Goal: Contribute content: Add original content to the website for others to see

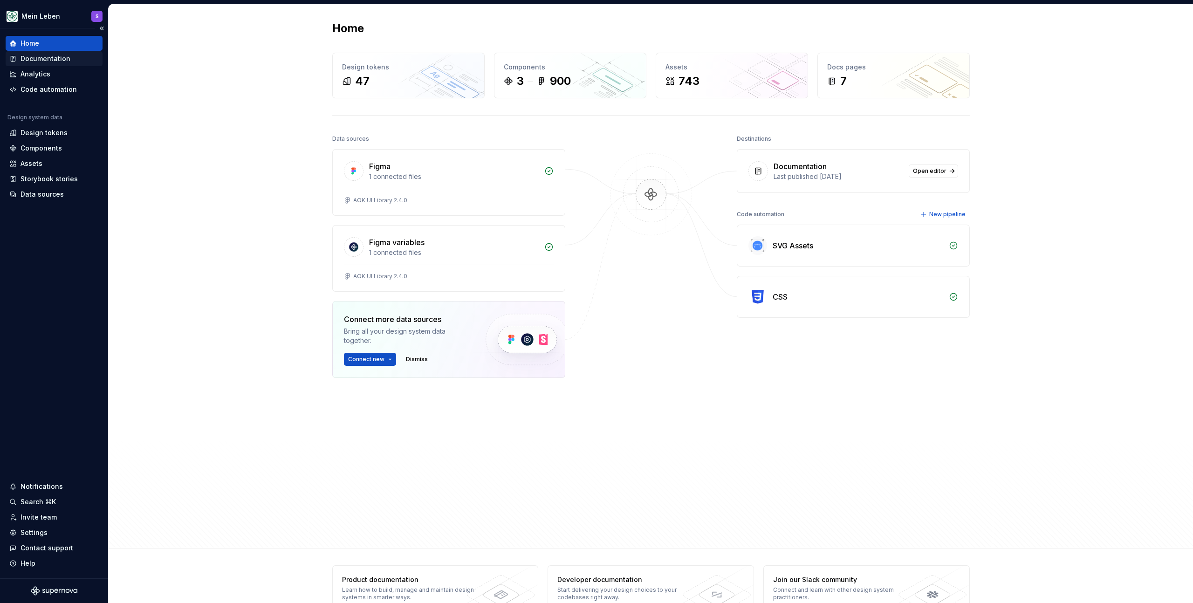
click at [45, 56] on div "Documentation" at bounding box center [45, 58] width 50 height 9
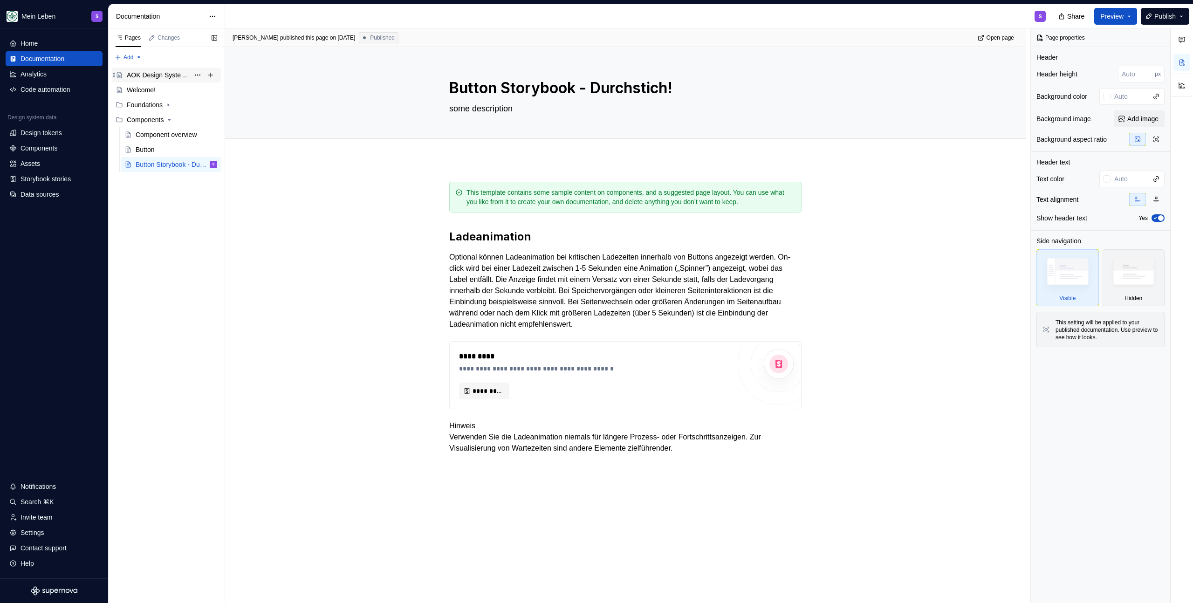
click at [154, 78] on div "AOK Design System in Arbeit" at bounding box center [158, 74] width 62 height 9
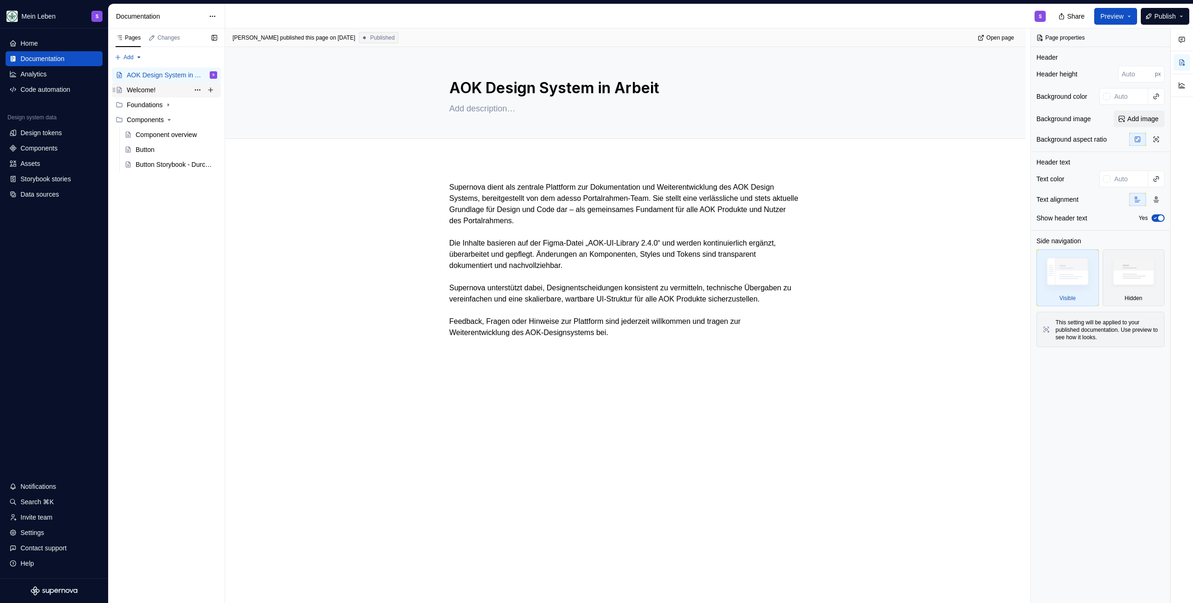
click at [154, 94] on div "Welcome!" at bounding box center [141, 89] width 29 height 9
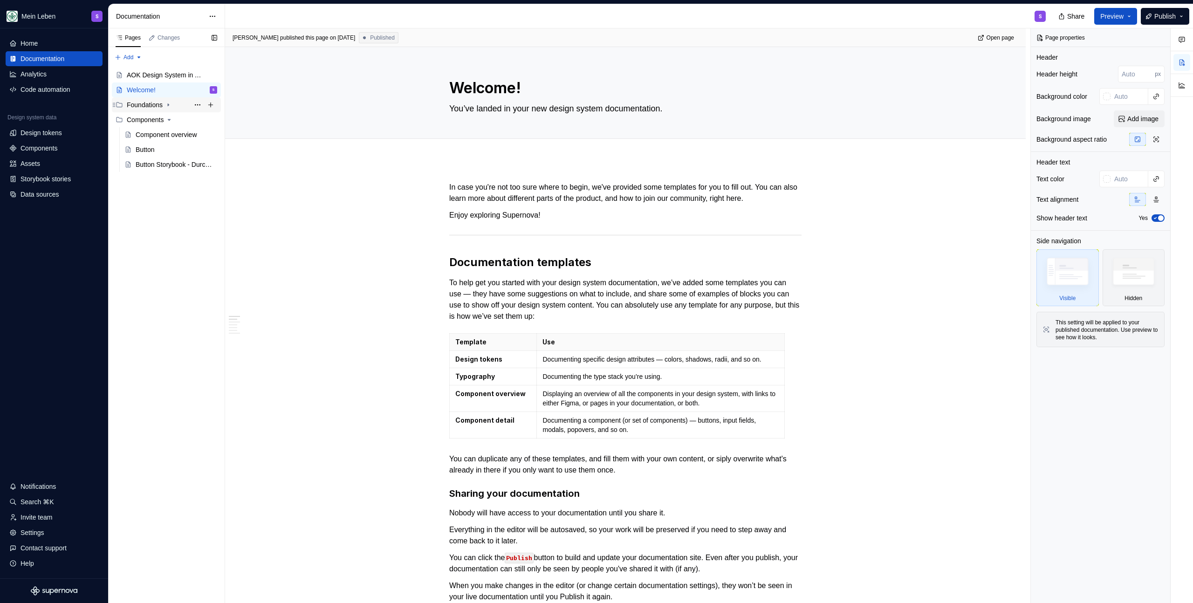
click at [149, 107] on div "Foundations" at bounding box center [145, 104] width 36 height 9
click at [212, 105] on button "Page tree" at bounding box center [210, 104] width 13 height 13
type textarea "*"
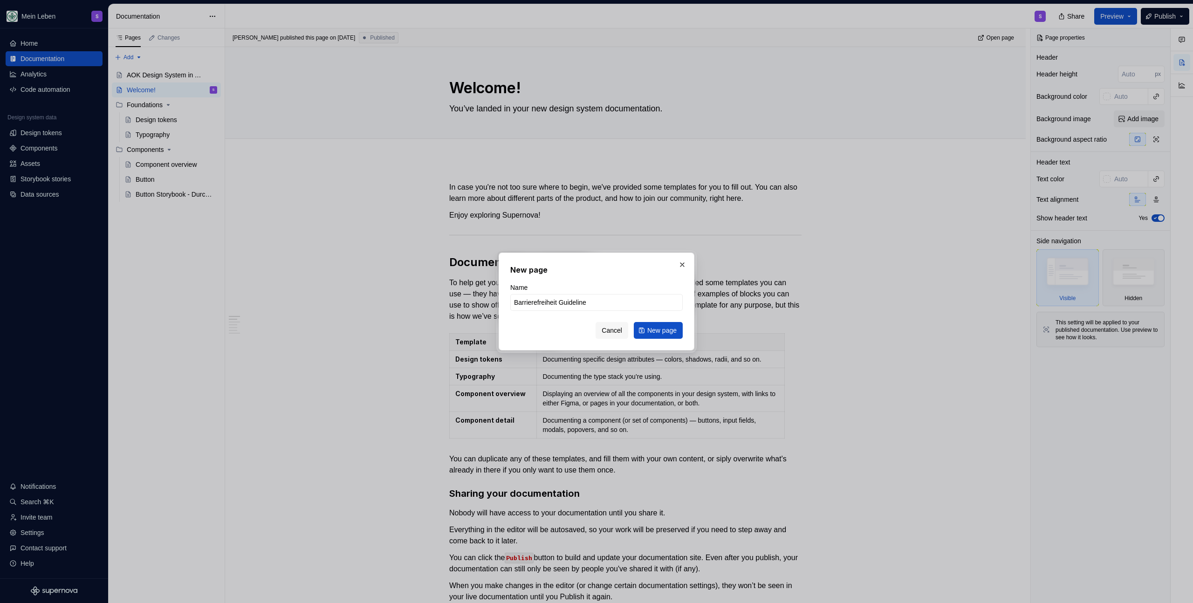
type input "Barrierefreiheit Guidelines"
type textarea "*"
type input "Barrierefreiheit Guidelines"
drag, startPoint x: 654, startPoint y: 340, endPoint x: 659, endPoint y: 331, distance: 10.1
click at [654, 340] on div "New page Name Barrierefreiheit Guidelines Cancel New page" at bounding box center [596, 301] width 196 height 98
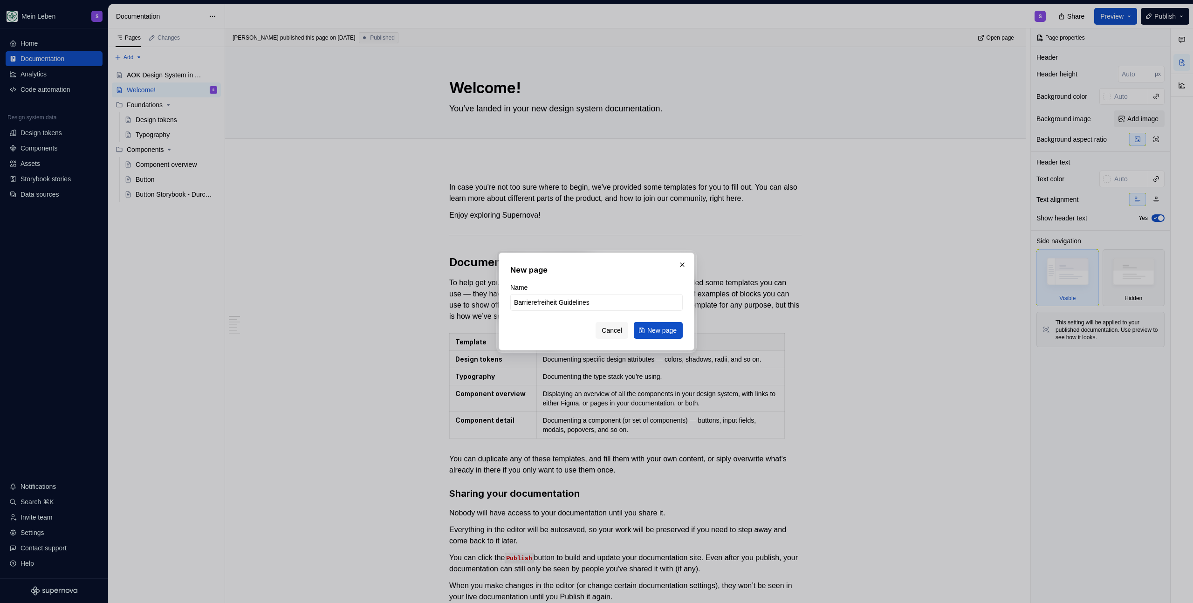
click at [659, 331] on span "New page" at bounding box center [661, 330] width 29 height 9
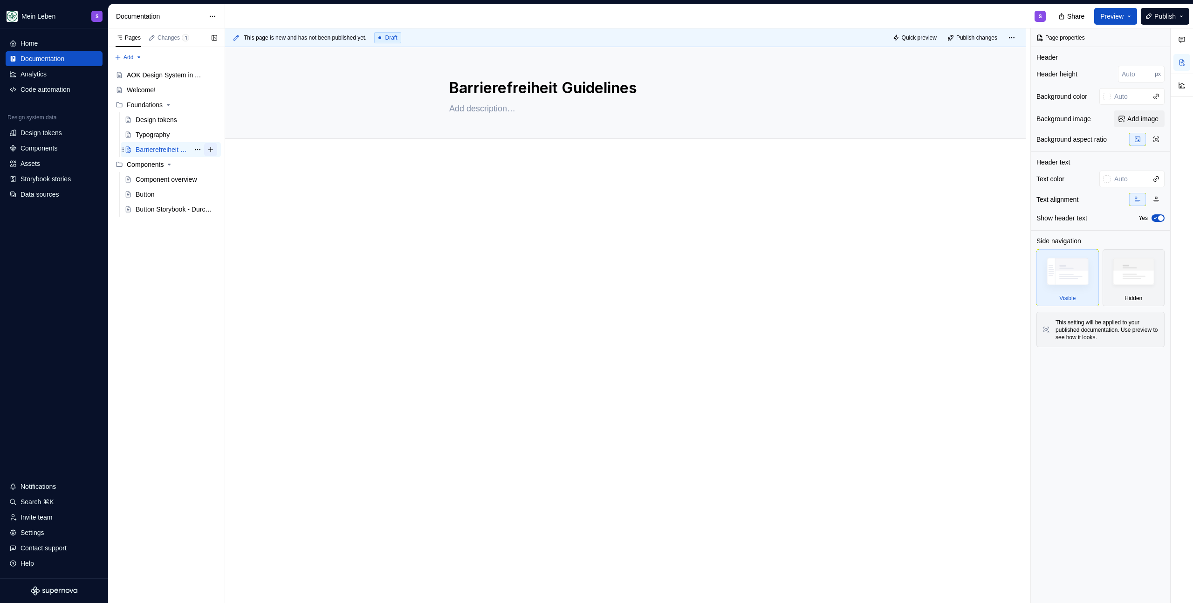
click at [208, 150] on button "Page tree" at bounding box center [210, 149] width 13 height 13
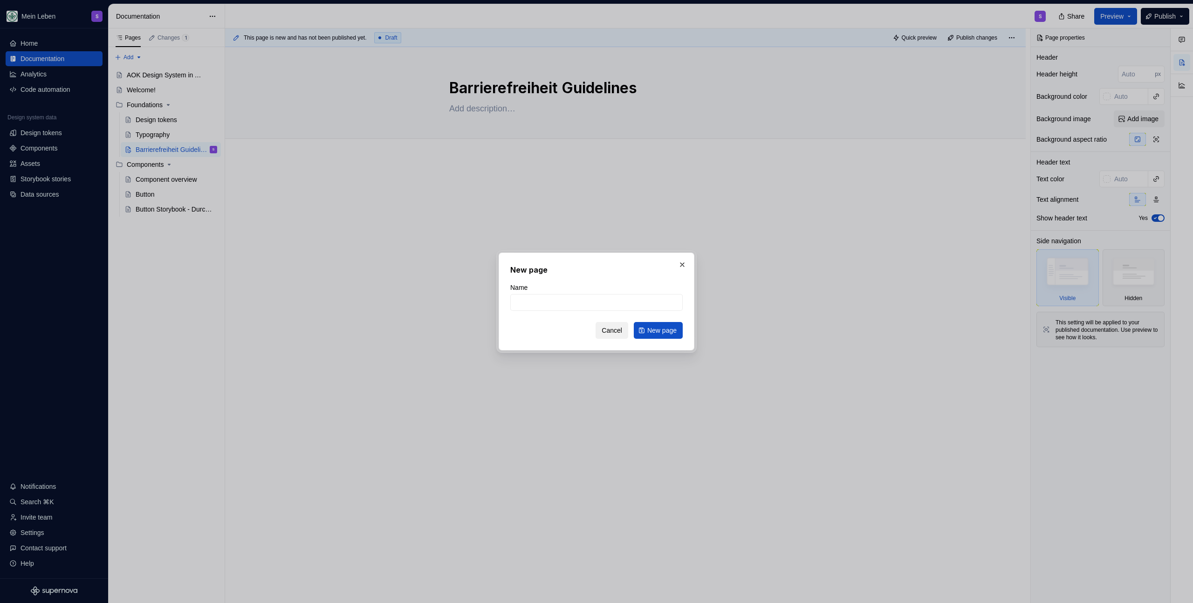
click at [609, 335] on button "Cancel" at bounding box center [611, 330] width 33 height 17
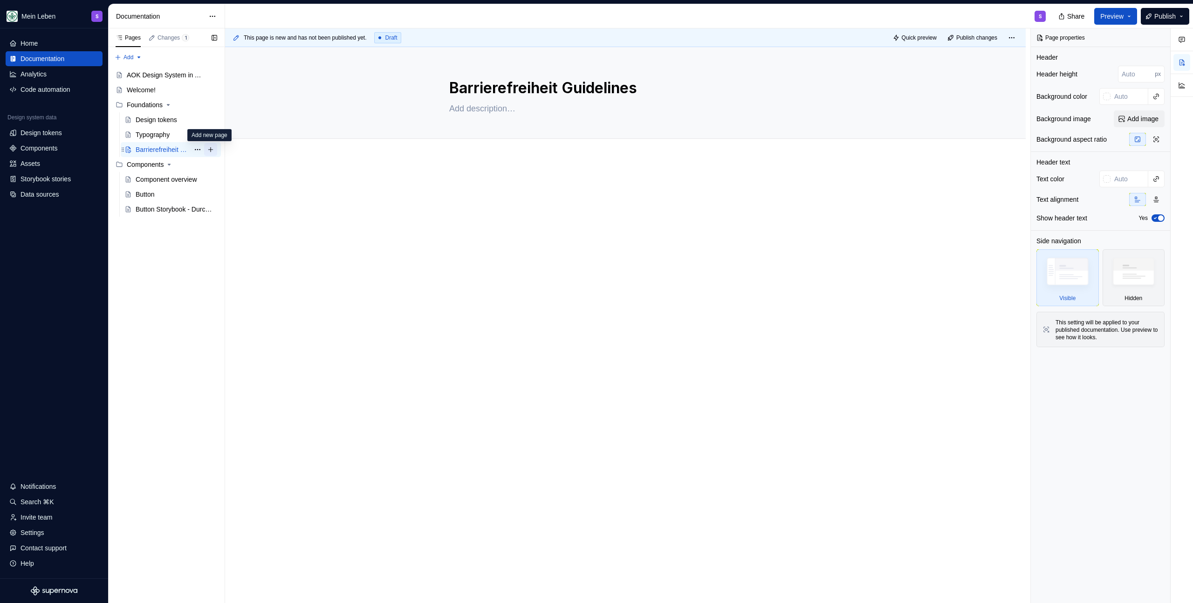
click at [211, 151] on button "Page tree" at bounding box center [210, 149] width 13 height 13
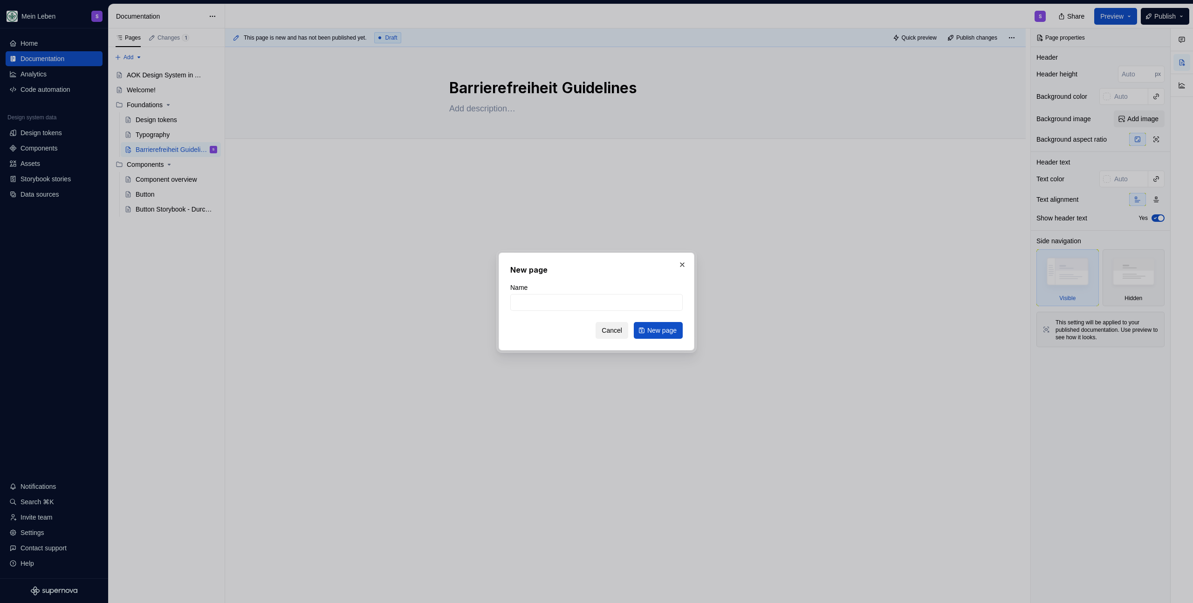
click at [610, 334] on span "Cancel" at bounding box center [611, 330] width 20 height 9
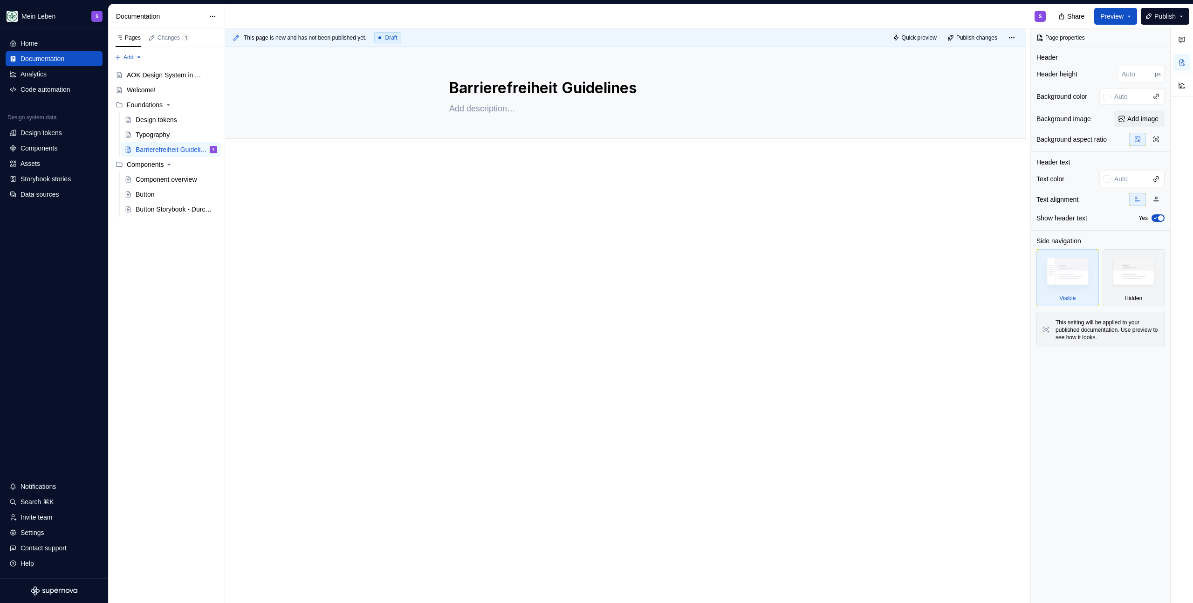
click at [505, 245] on div at bounding box center [625, 284] width 800 height 250
click at [1156, 17] on span "Publish" at bounding box center [1164, 16] width 21 height 9
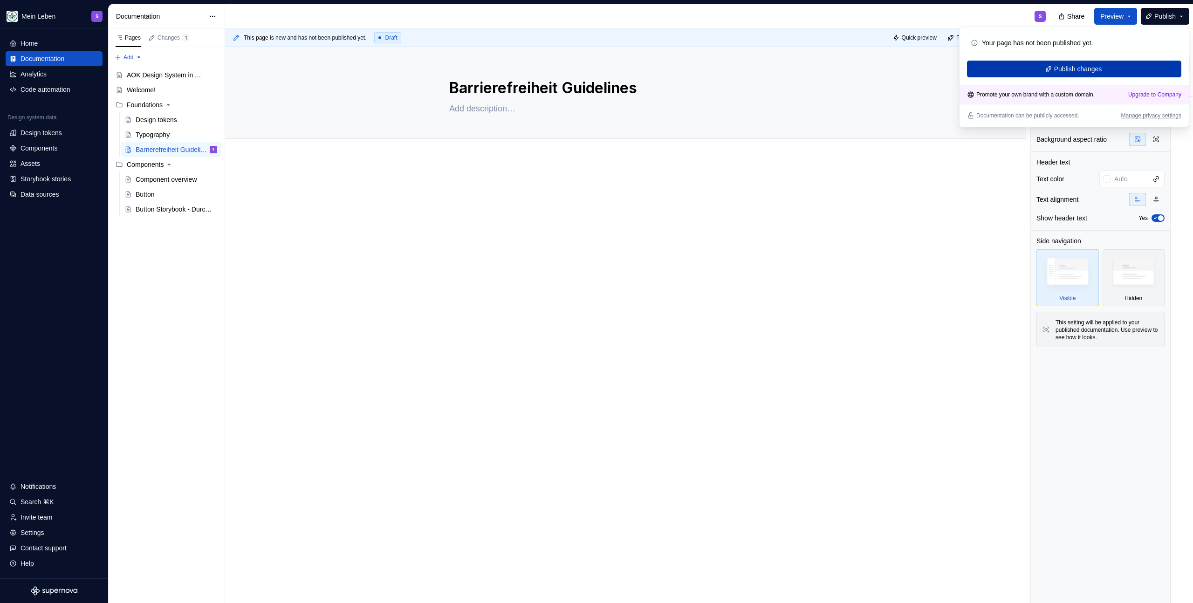
click at [1050, 75] on button "Publish changes" at bounding box center [1074, 69] width 214 height 17
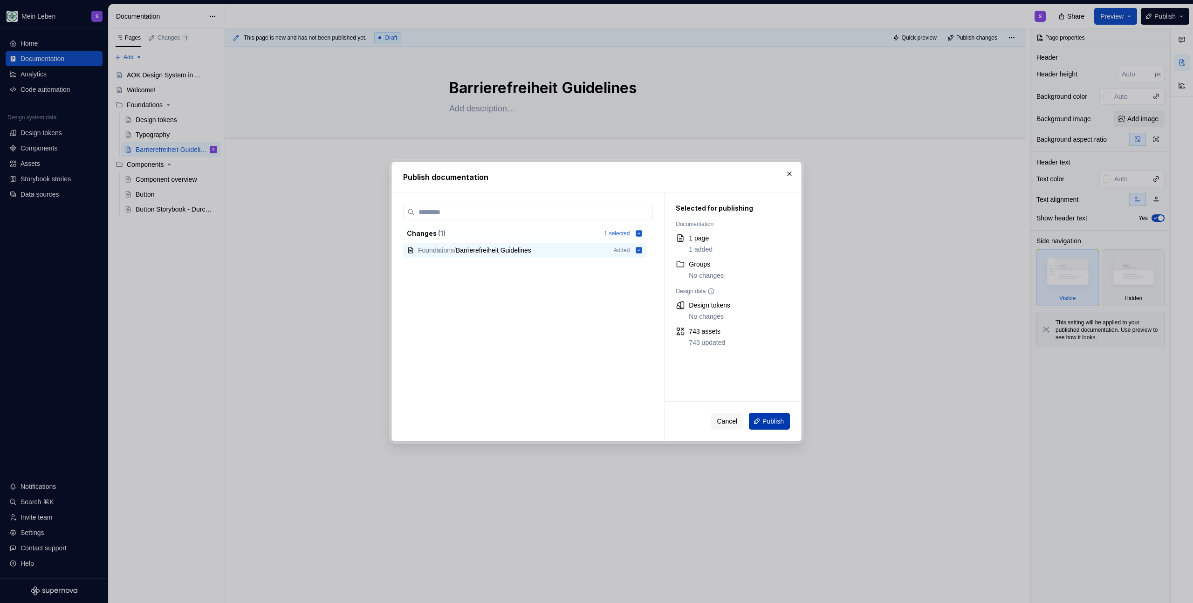
click at [775, 426] on button "Publish" at bounding box center [769, 421] width 41 height 17
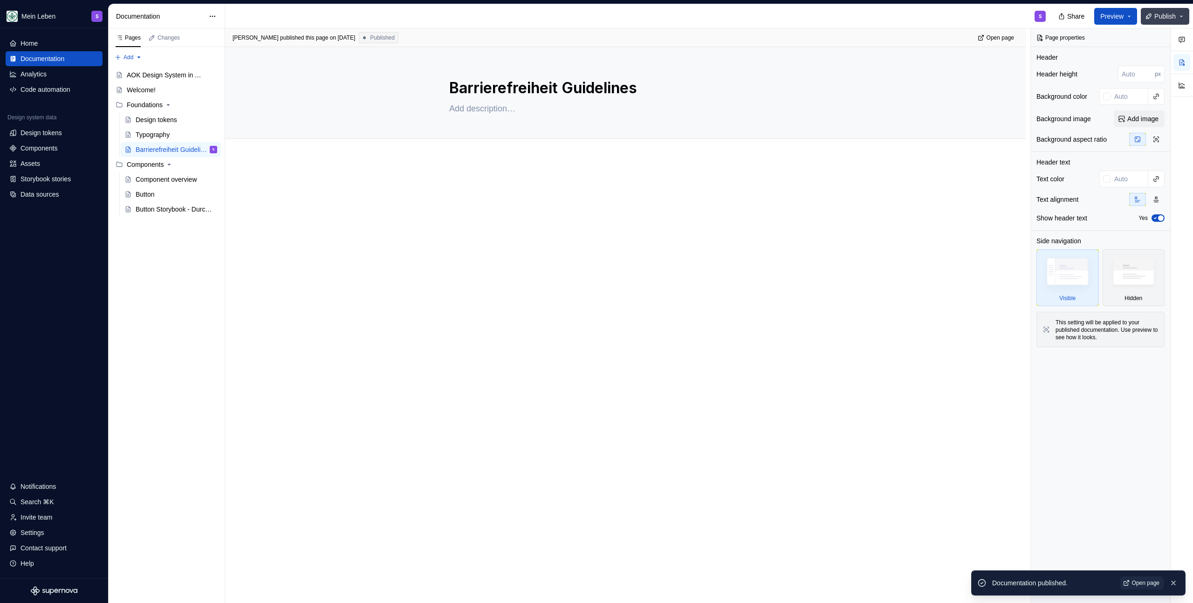
click at [1168, 16] on span "Publish" at bounding box center [1164, 16] width 21 height 9
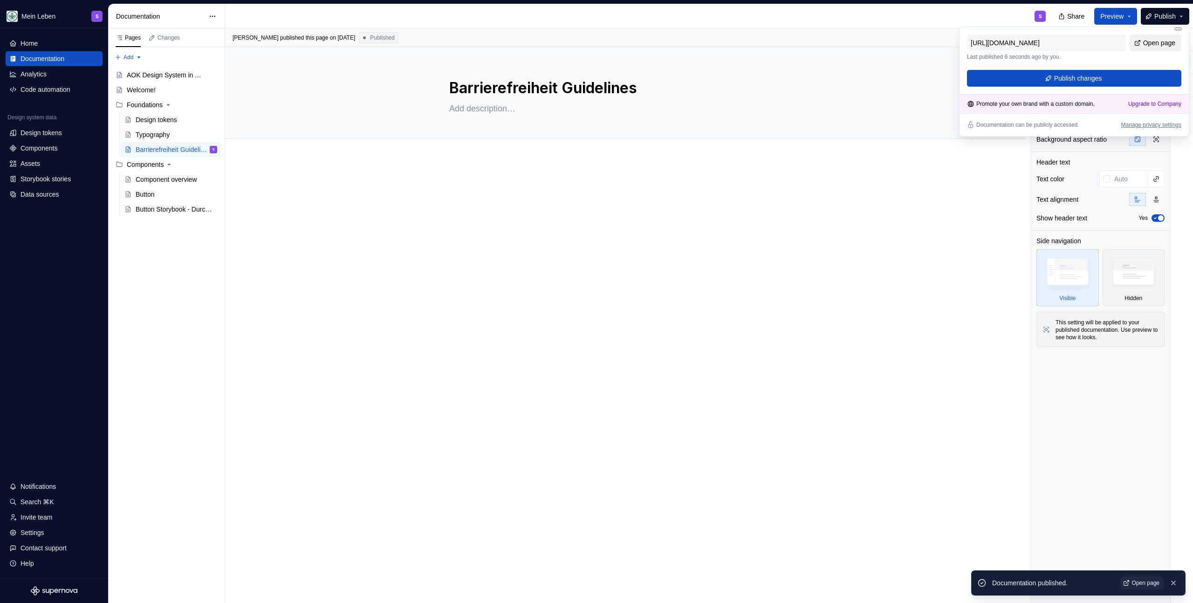
drag, startPoint x: 1168, startPoint y: 40, endPoint x: 0, endPoint y: 22, distance: 1168.4
click at [1168, 40] on span "Open page" at bounding box center [1159, 42] width 32 height 9
click at [141, 195] on div "Button" at bounding box center [145, 194] width 19 height 9
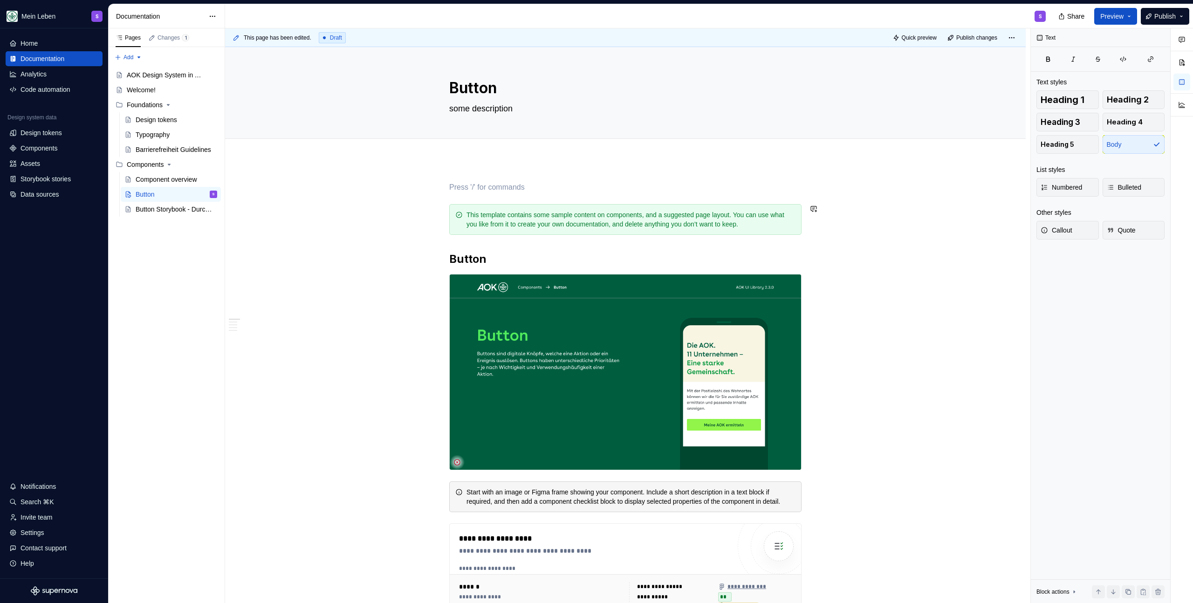
type textarea "*"
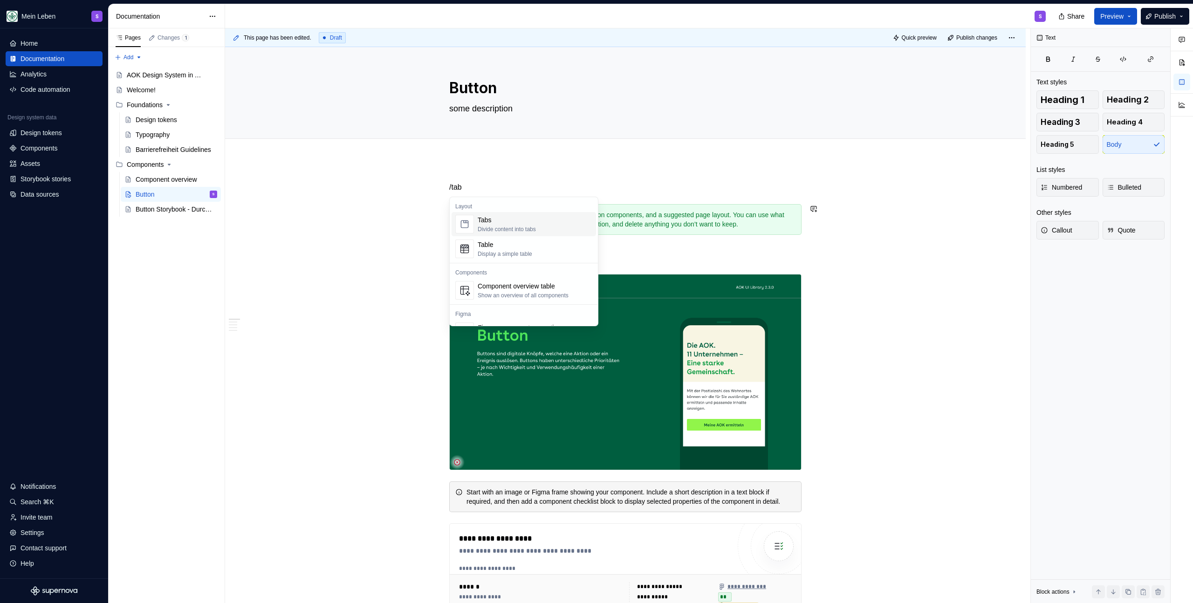
click at [549, 223] on div "Tabs Divide content into tabs" at bounding box center [534, 224] width 115 height 19
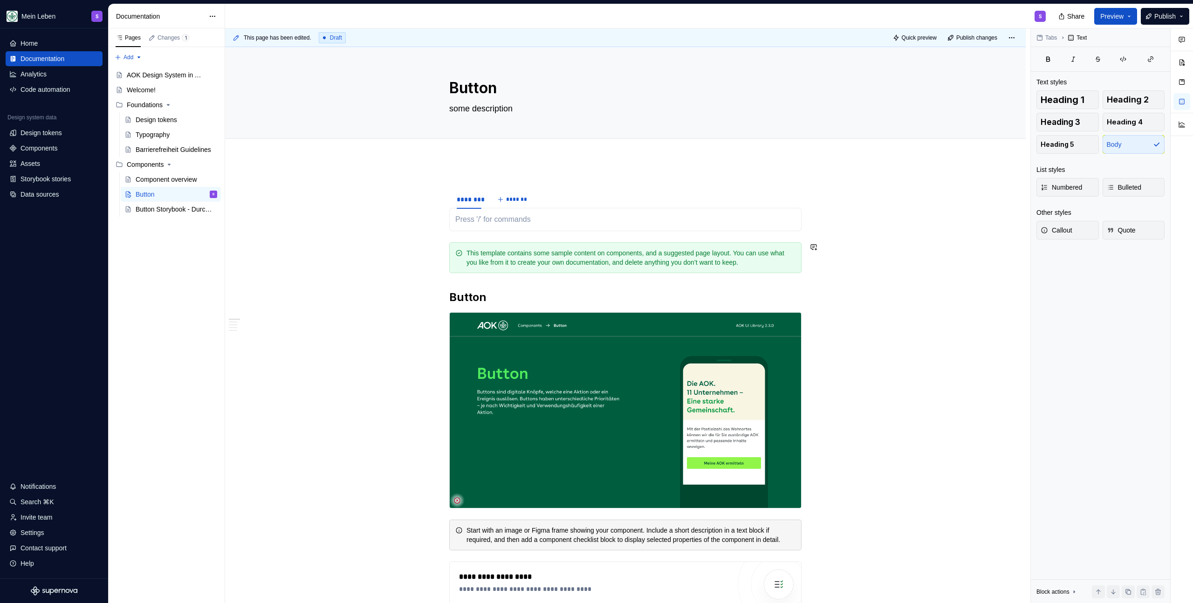
type textarea "*"
click at [517, 199] on span "*******" at bounding box center [516, 199] width 21 height 7
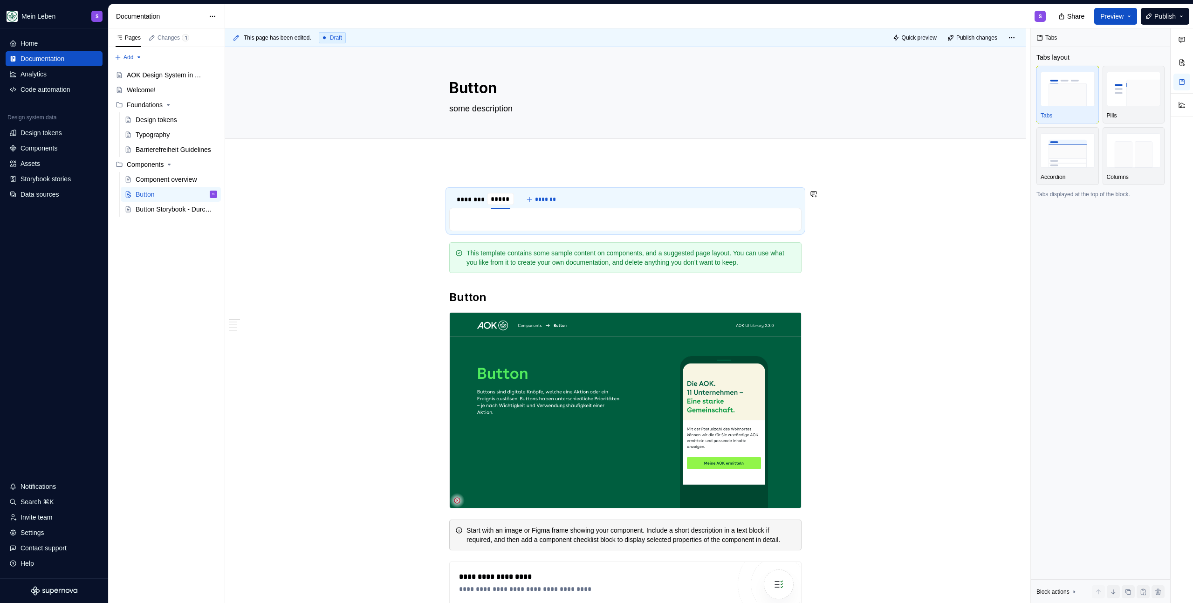
type input "******"
click at [625, 175] on div "**********" at bounding box center [627, 315] width 805 height 575
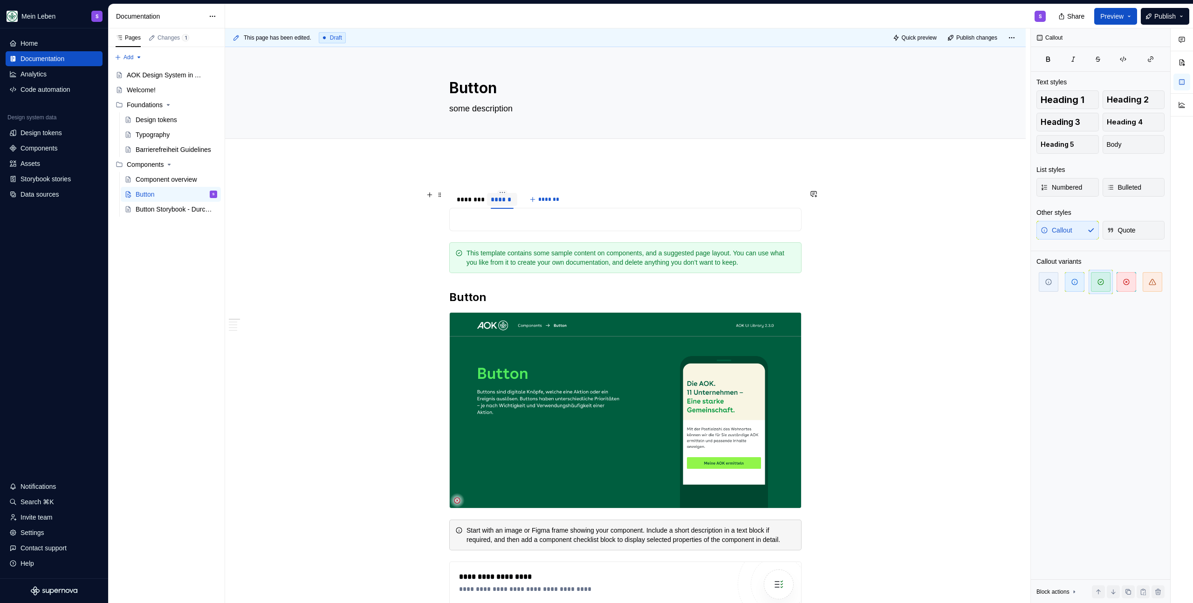
click at [513, 201] on div "******" at bounding box center [502, 199] width 23 height 9
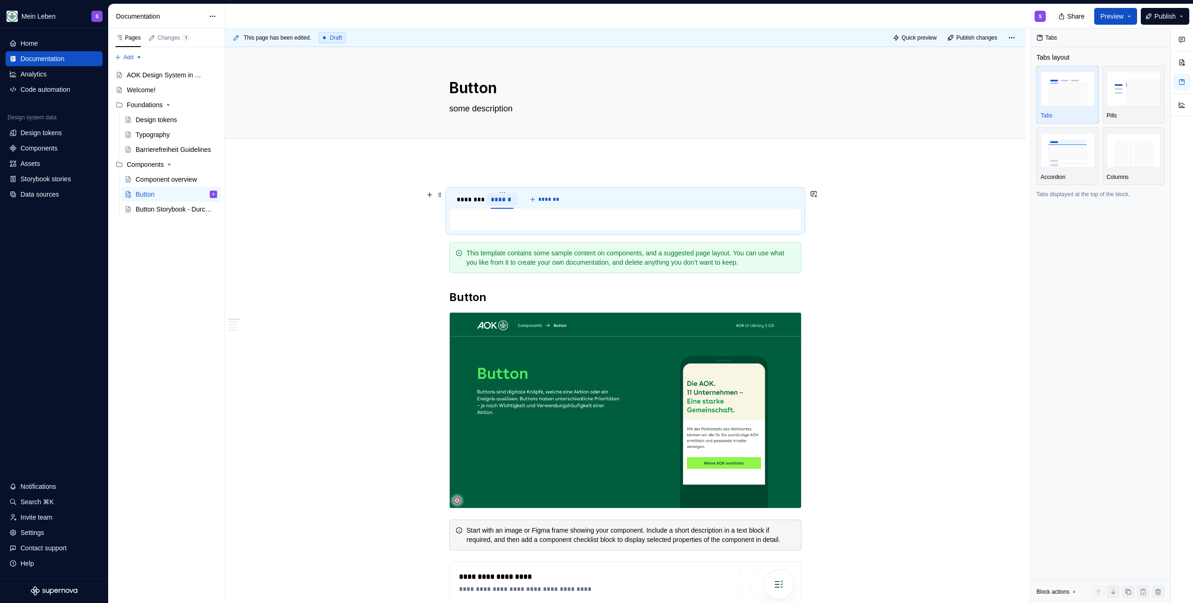
click at [513, 199] on div "******" at bounding box center [502, 199] width 30 height 13
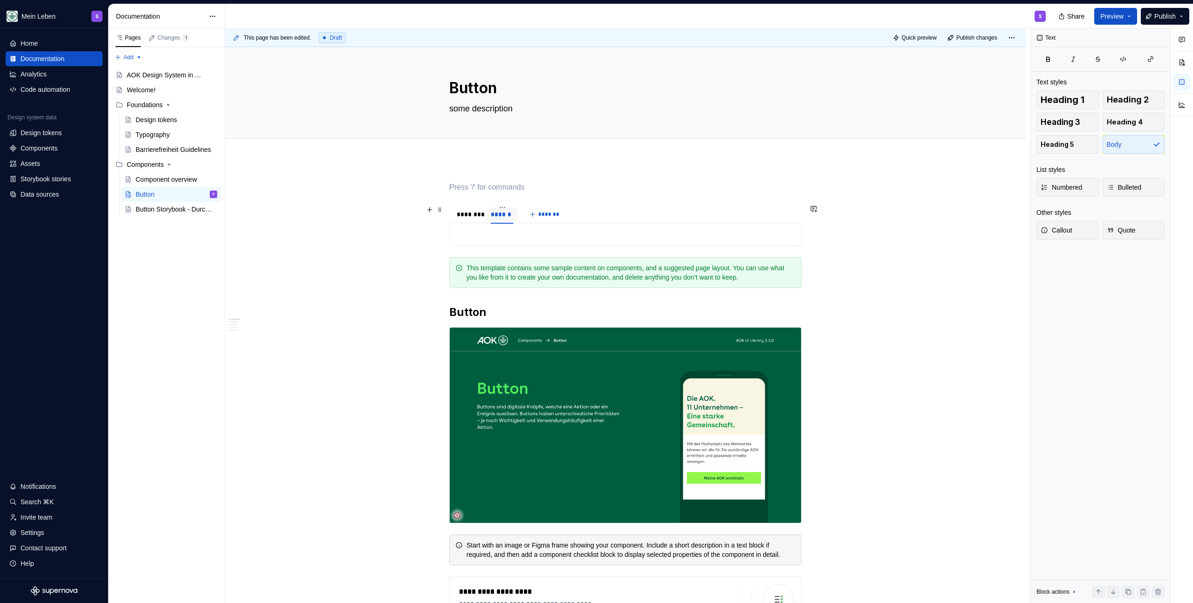
click at [503, 223] on div at bounding box center [502, 223] width 23 height 1
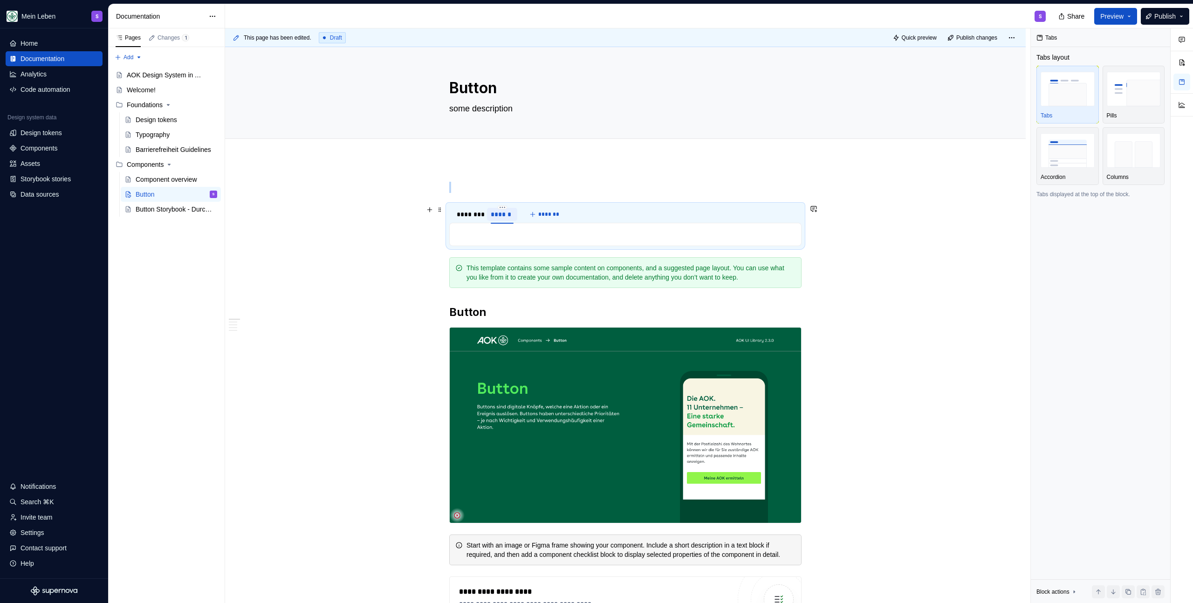
click at [504, 215] on div "******" at bounding box center [502, 214] width 23 height 9
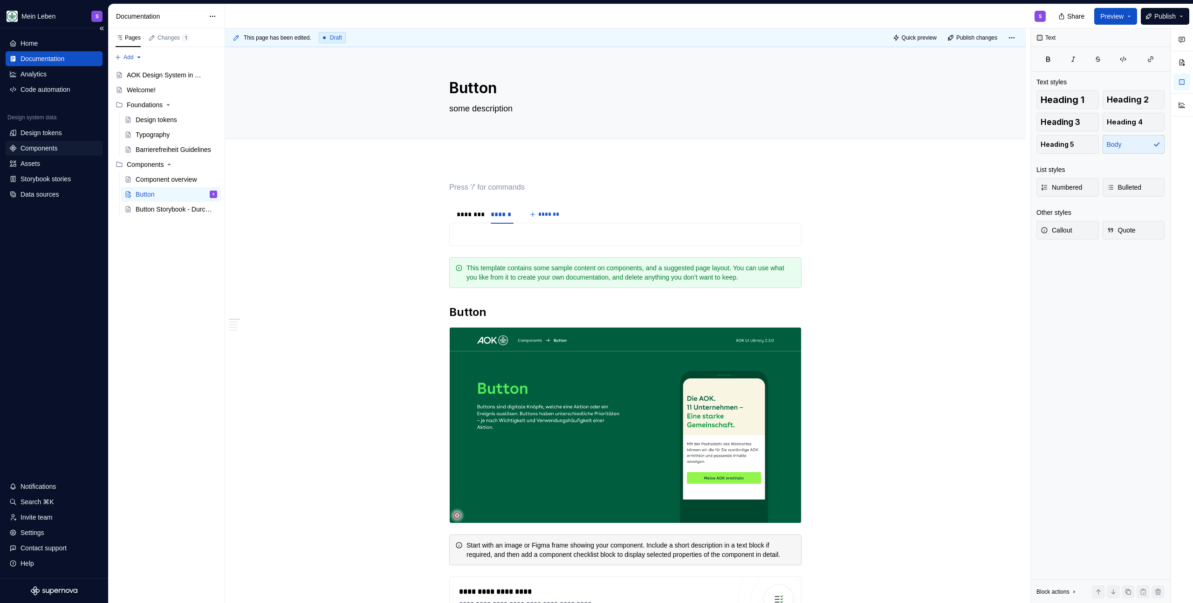
click at [46, 152] on div "Components" at bounding box center [38, 147] width 37 height 9
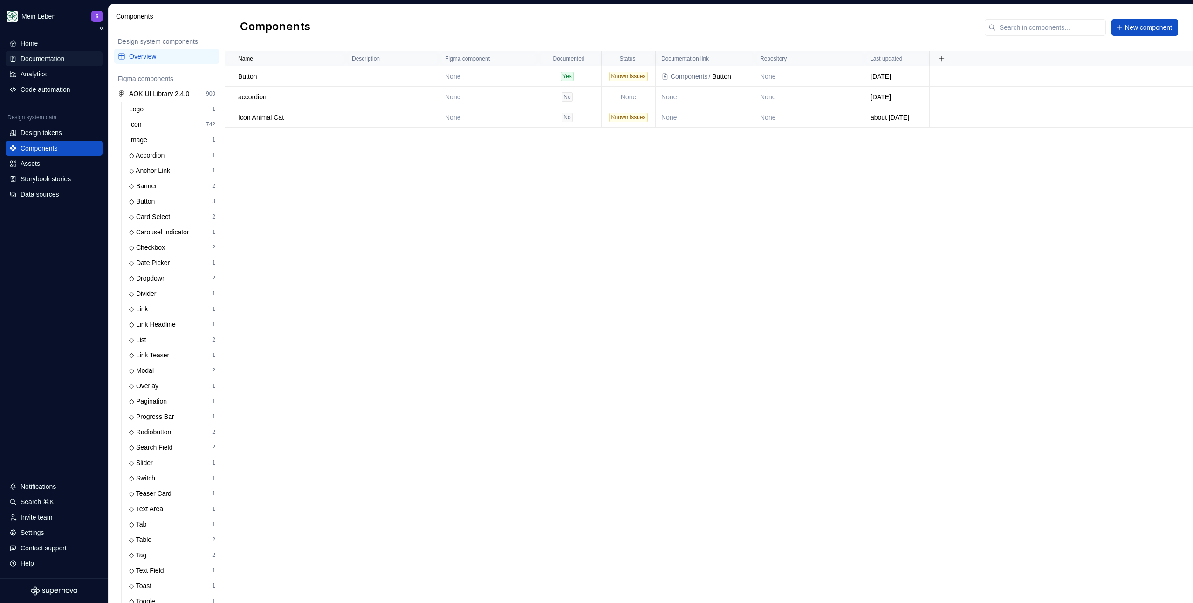
click at [42, 62] on div "Documentation" at bounding box center [42, 58] width 44 height 9
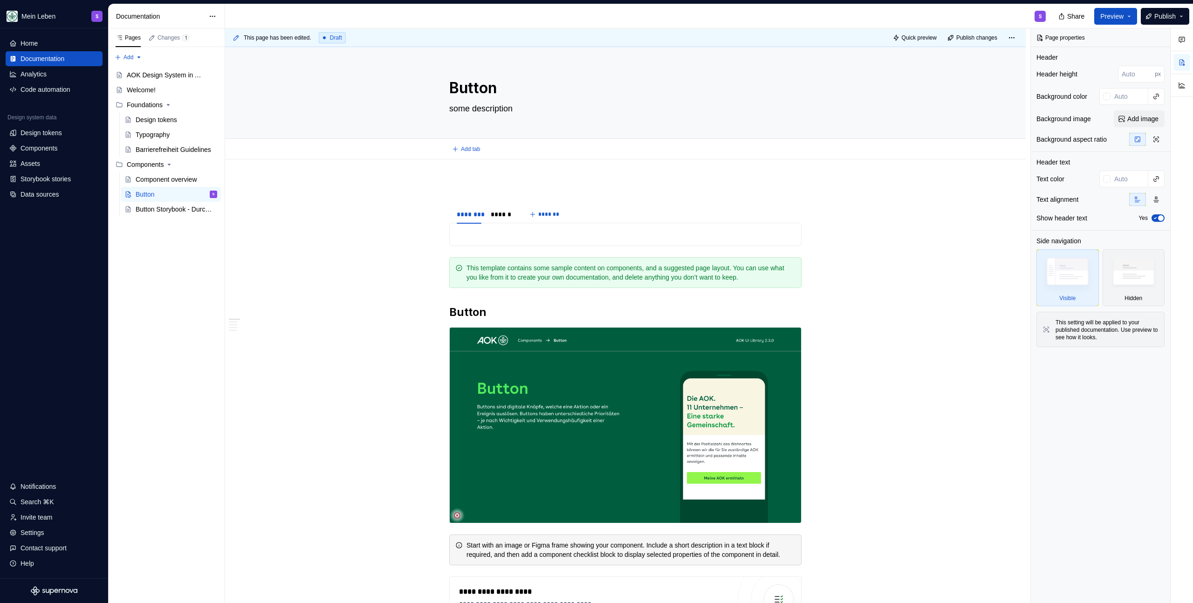
type textarea "*"
